Goal: Navigation & Orientation: Find specific page/section

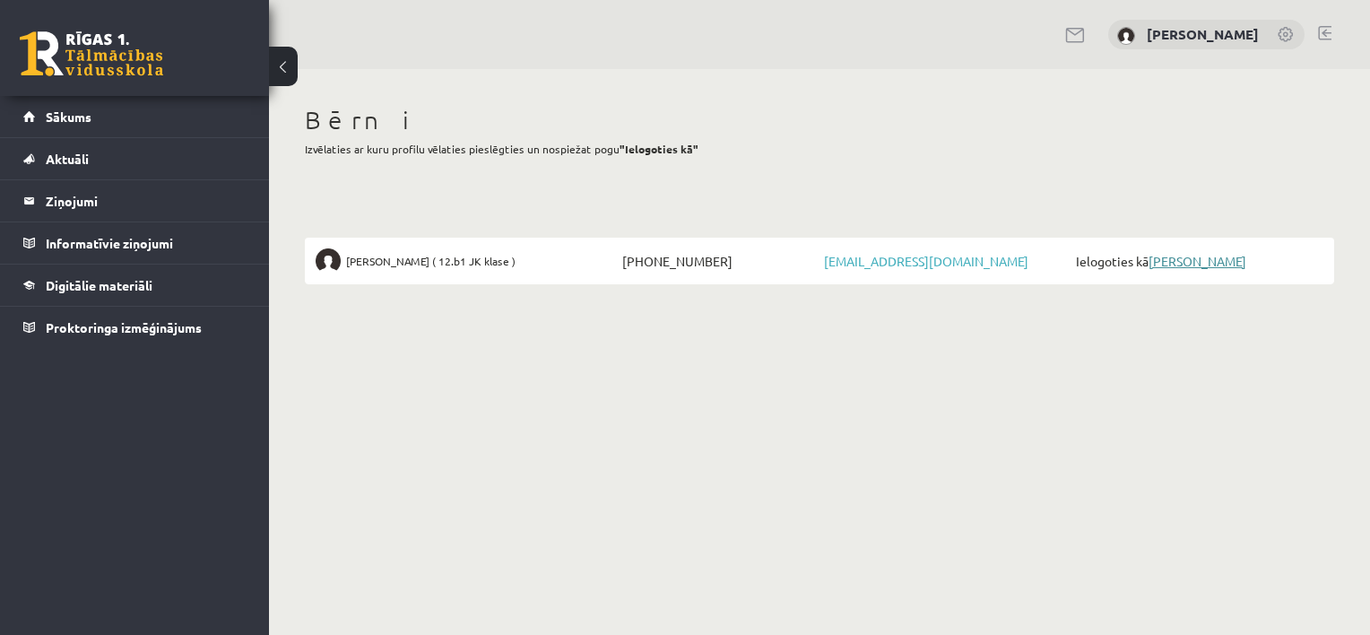
click at [1201, 256] on link "[PERSON_NAME]" at bounding box center [1198, 261] width 98 height 16
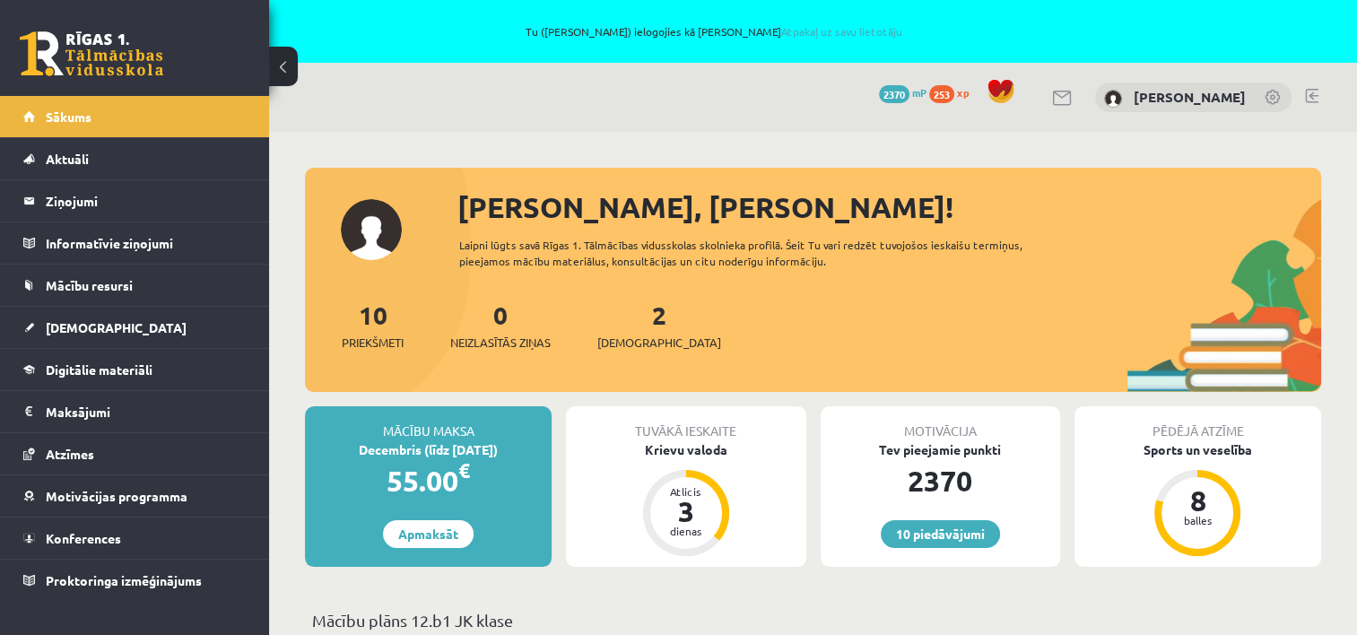
scroll to position [359, 0]
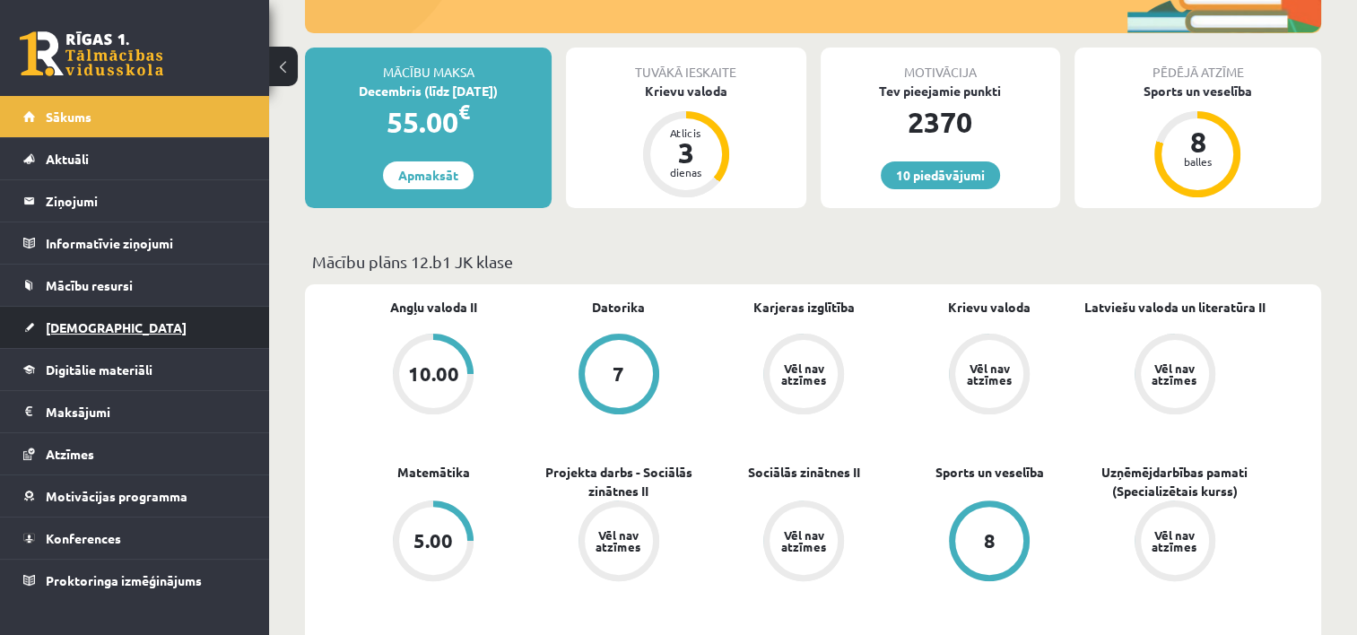
click at [79, 330] on span "[DEMOGRAPHIC_DATA]" at bounding box center [116, 327] width 141 height 16
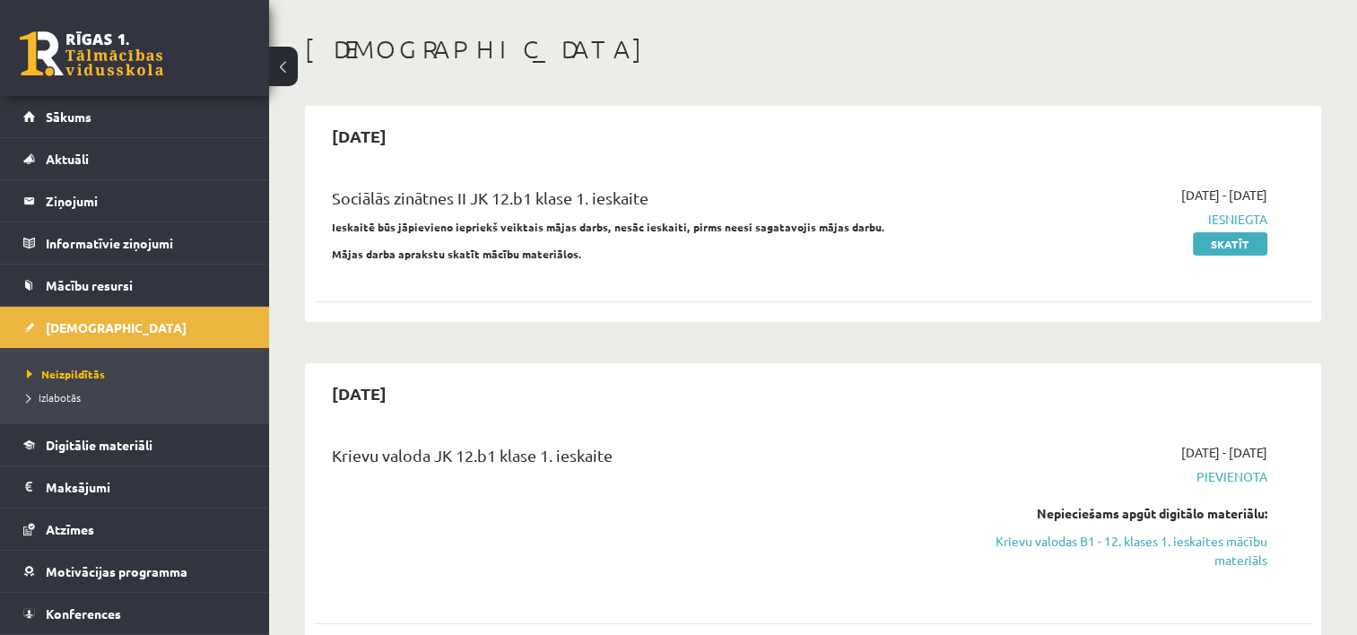
scroll to position [359, 0]
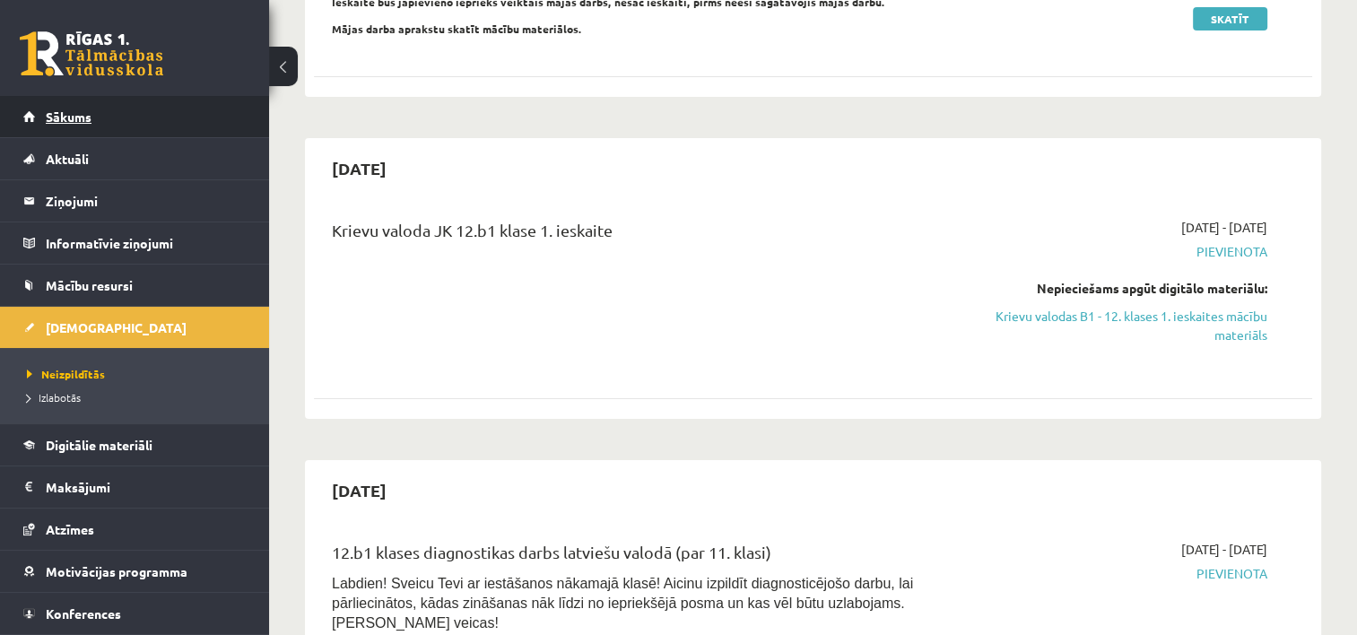
click at [74, 116] on span "Sākums" at bounding box center [69, 116] width 46 height 16
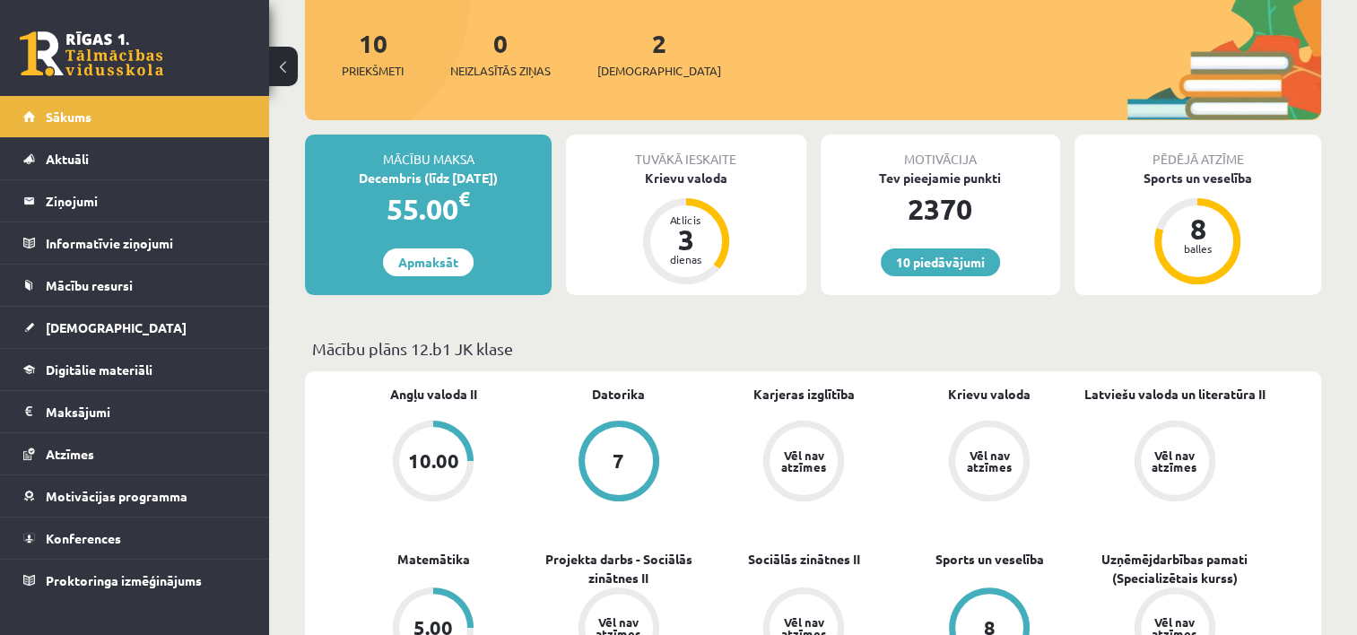
scroll to position [90, 0]
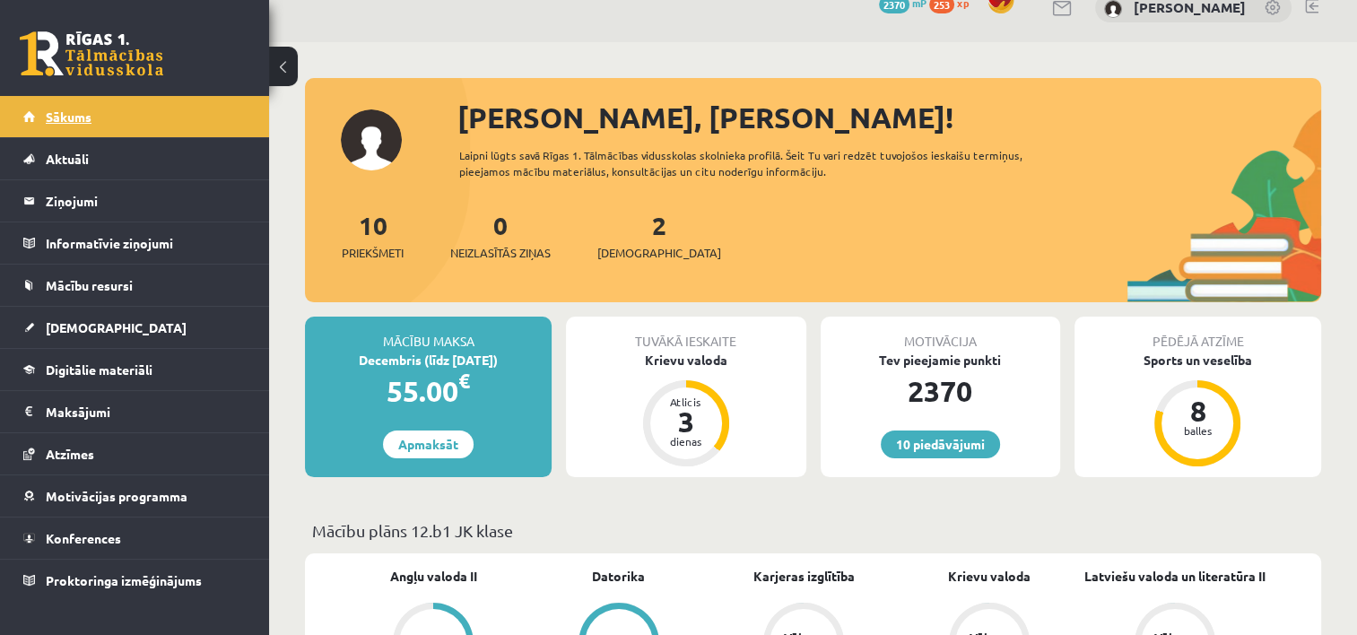
click at [69, 111] on span "Sākums" at bounding box center [69, 116] width 46 height 16
